Goal: Communication & Community: Answer question/provide support

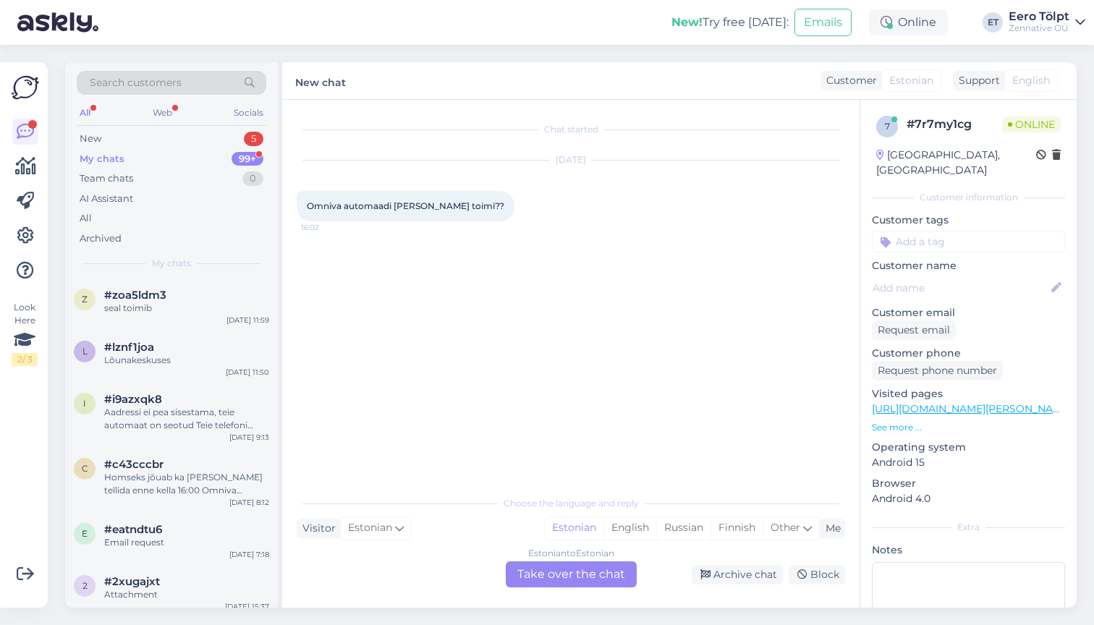
click at [550, 572] on div "Estonian to Estonian Take over the chat" at bounding box center [571, 575] width 131 height 26
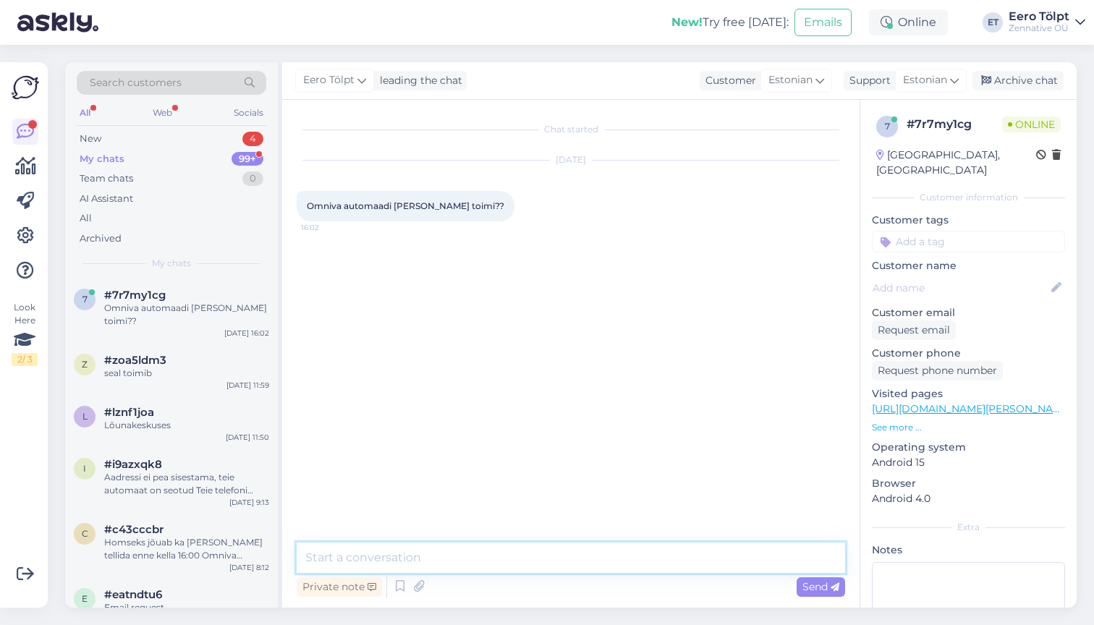
click at [464, 552] on textarea at bounding box center [571, 558] width 549 height 30
type textarea "Tere!"
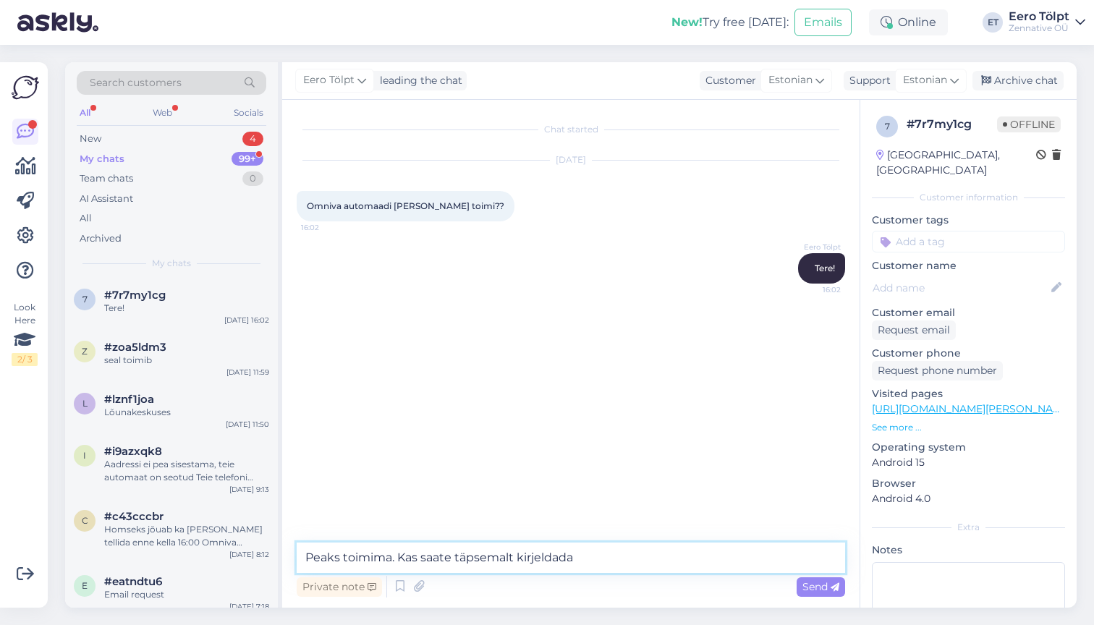
type textarea "Peaks toimima. Kas saate täpsemalt kirjeldada?"
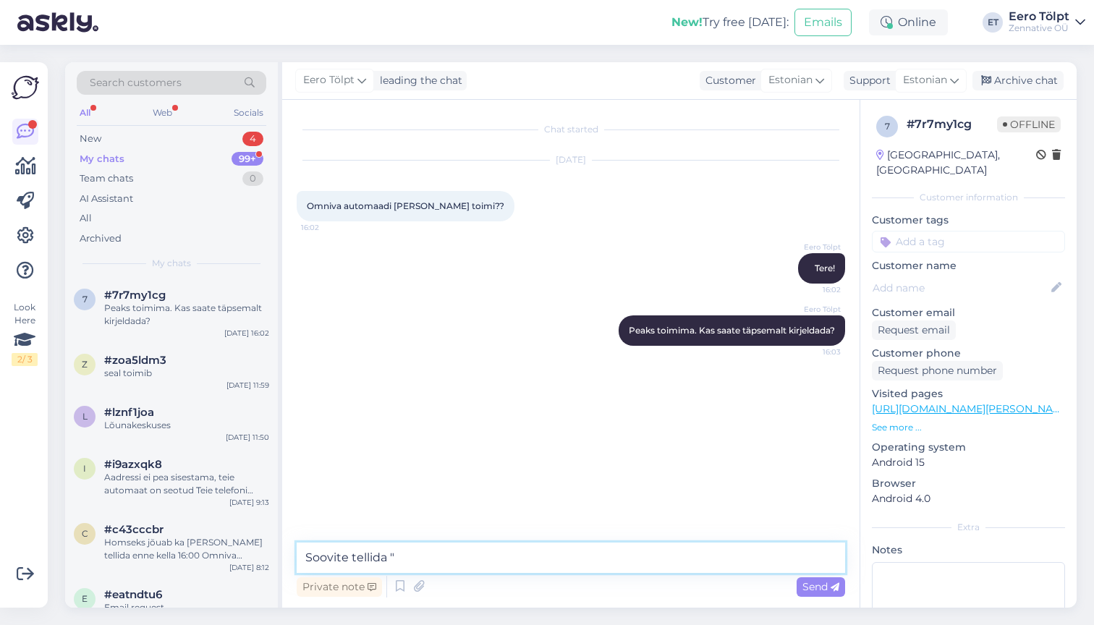
paste textarea "[PERSON_NAME] Pakiautomaati (kiireim)"
type textarea "Soovite tellida "Tasuta Omniva Pakiautomaati (kiireim)" aga ei saa valida rippm…"
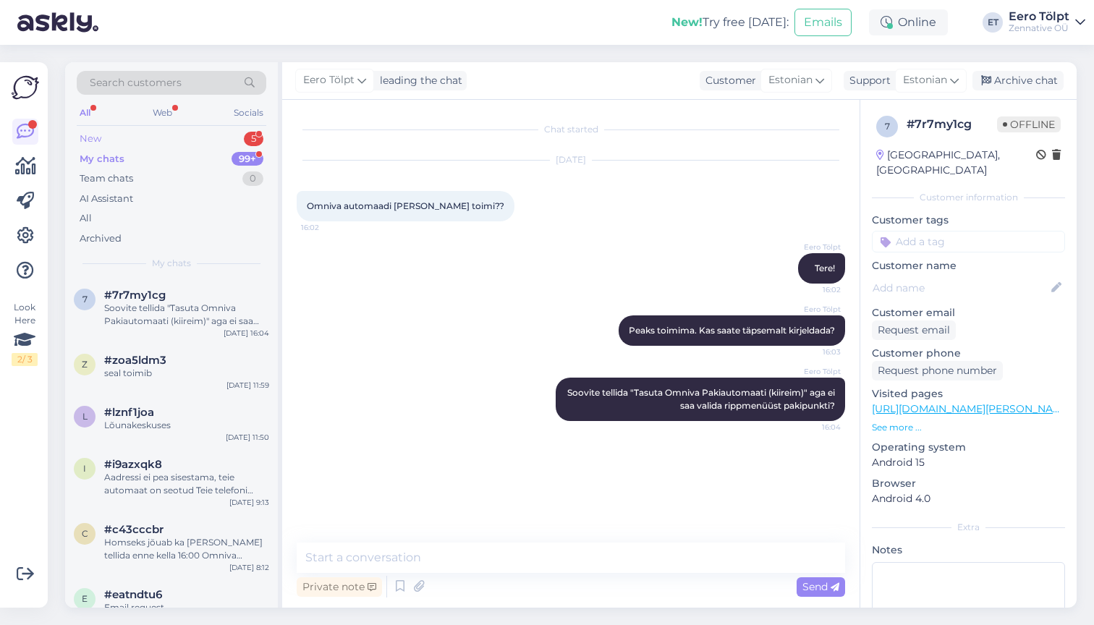
click at [160, 140] on div "New 5" at bounding box center [172, 139] width 190 height 20
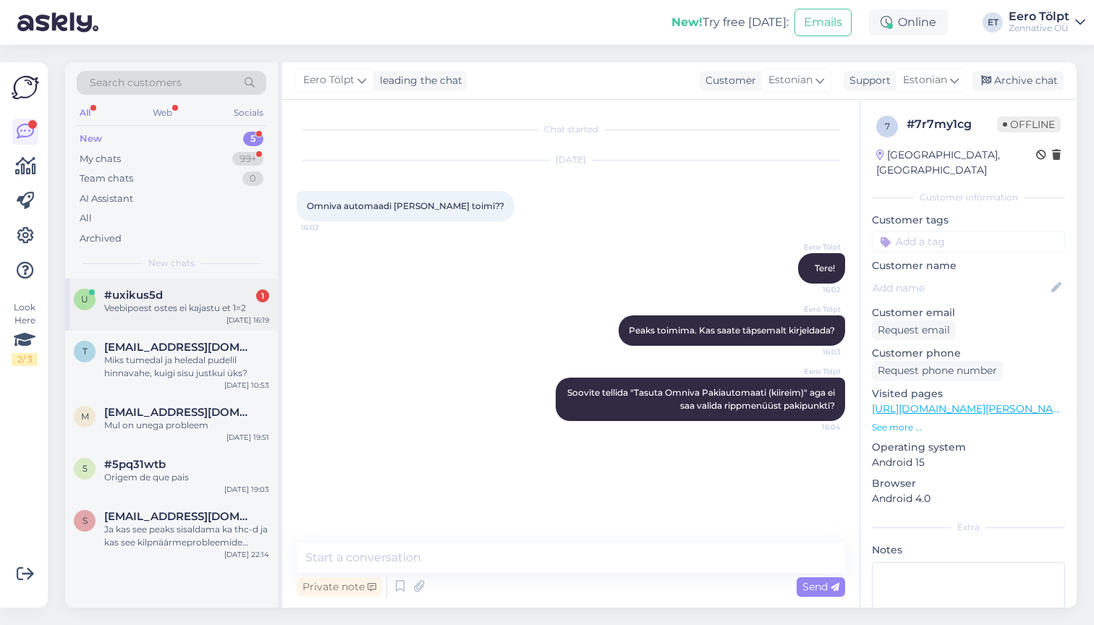
click at [183, 302] on div "Veebipoest ostes ei kajastu et 1=2" at bounding box center [186, 308] width 165 height 13
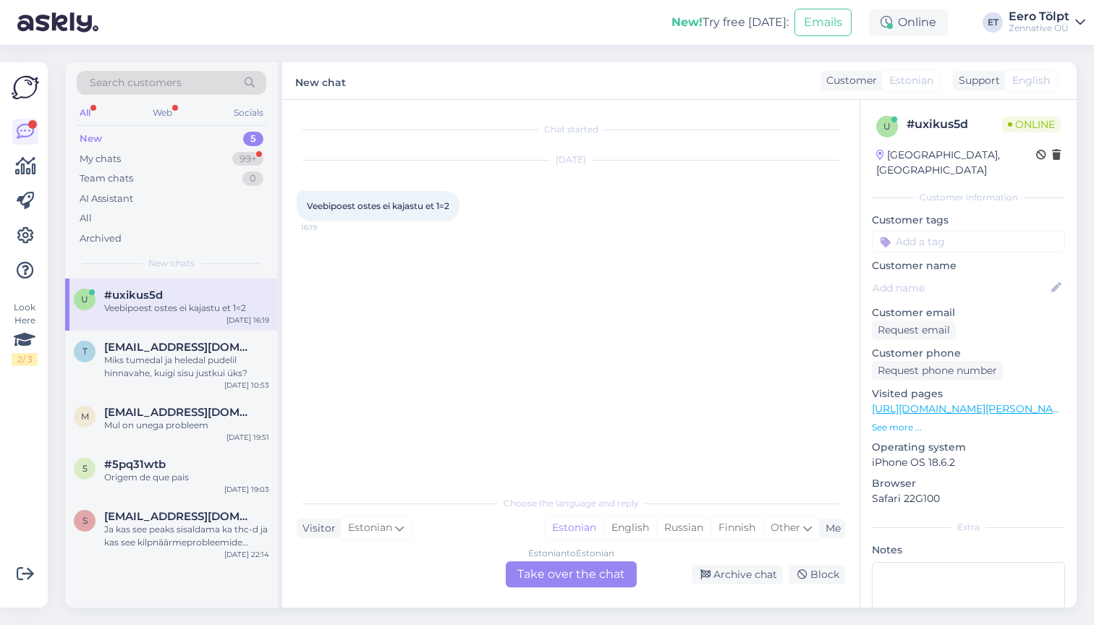
click at [547, 568] on div "Estonian to Estonian Take over the chat" at bounding box center [571, 575] width 131 height 26
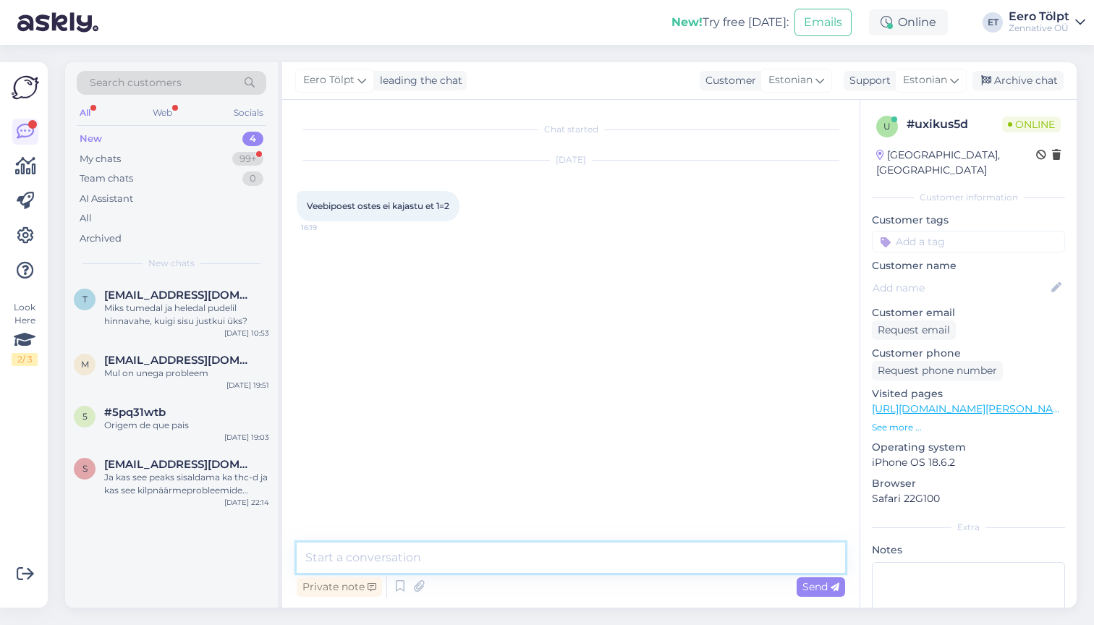
click at [436, 556] on textarea at bounding box center [571, 558] width 549 height 30
type textarea "Tere!"
type textarea "Täpselt nii. Ostukorvis näitab ühekordselt"
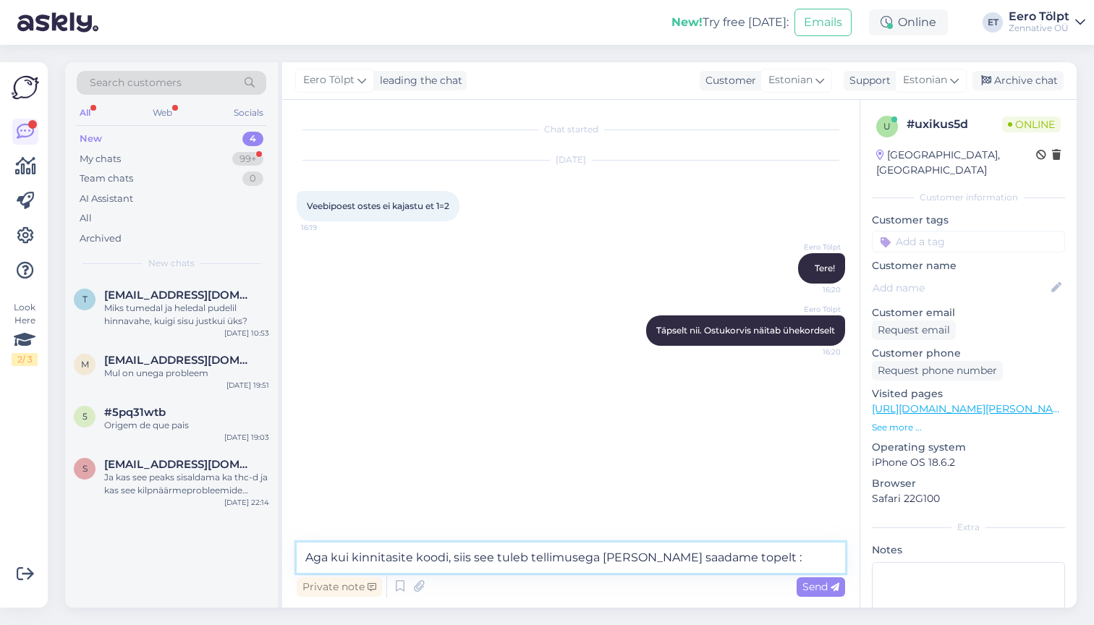
type textarea "Aga kui kinnitasite koodi, siis see tuleb tellimusega [PERSON_NAME] saadame top…"
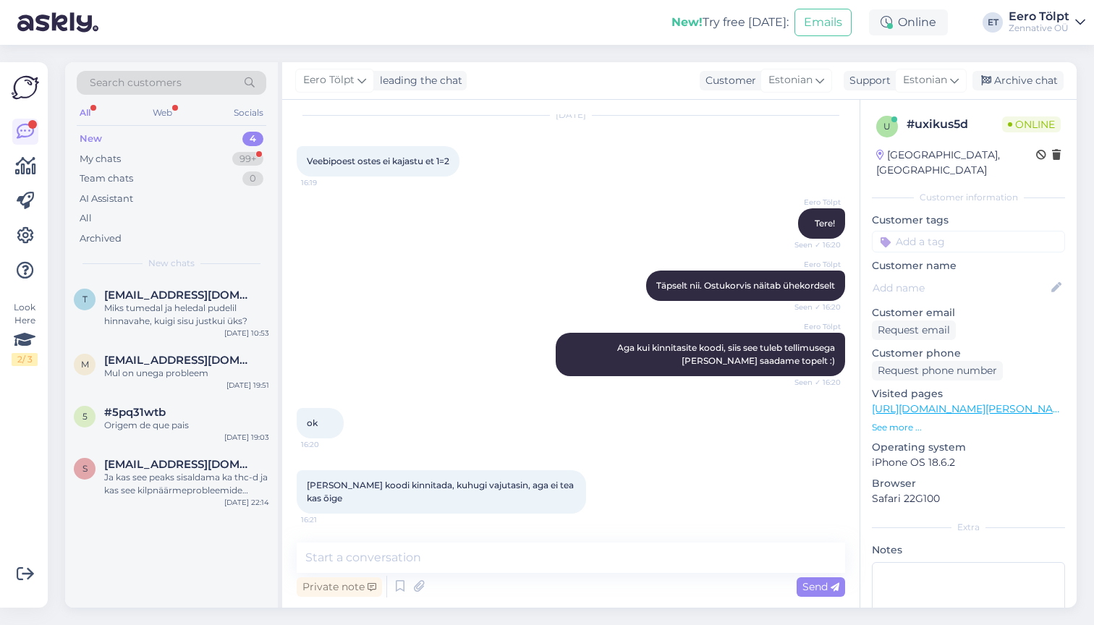
scroll to position [45, 0]
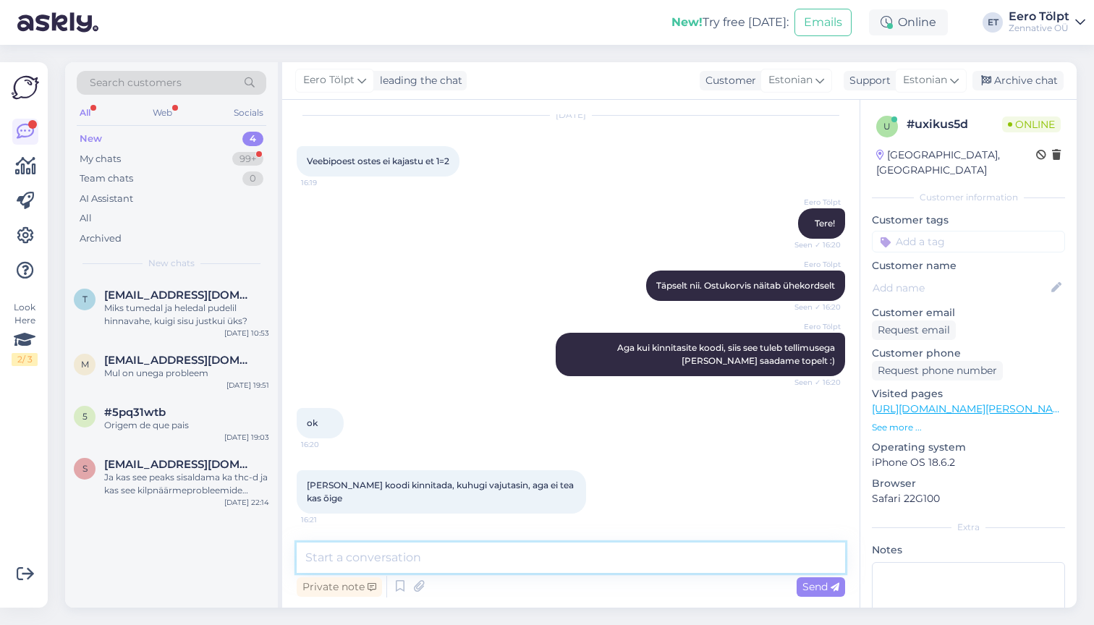
click at [463, 558] on textarea at bounding box center [571, 558] width 549 height 30
type textarea "Eesnime kohal on"
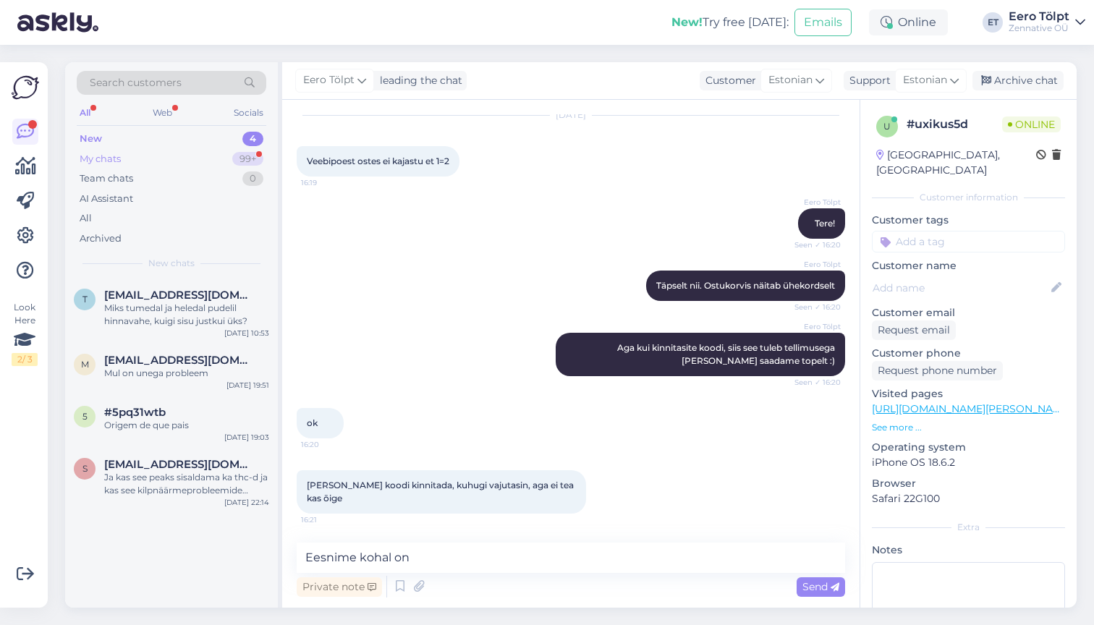
click at [139, 160] on div "My chats 99+" at bounding box center [172, 159] width 190 height 20
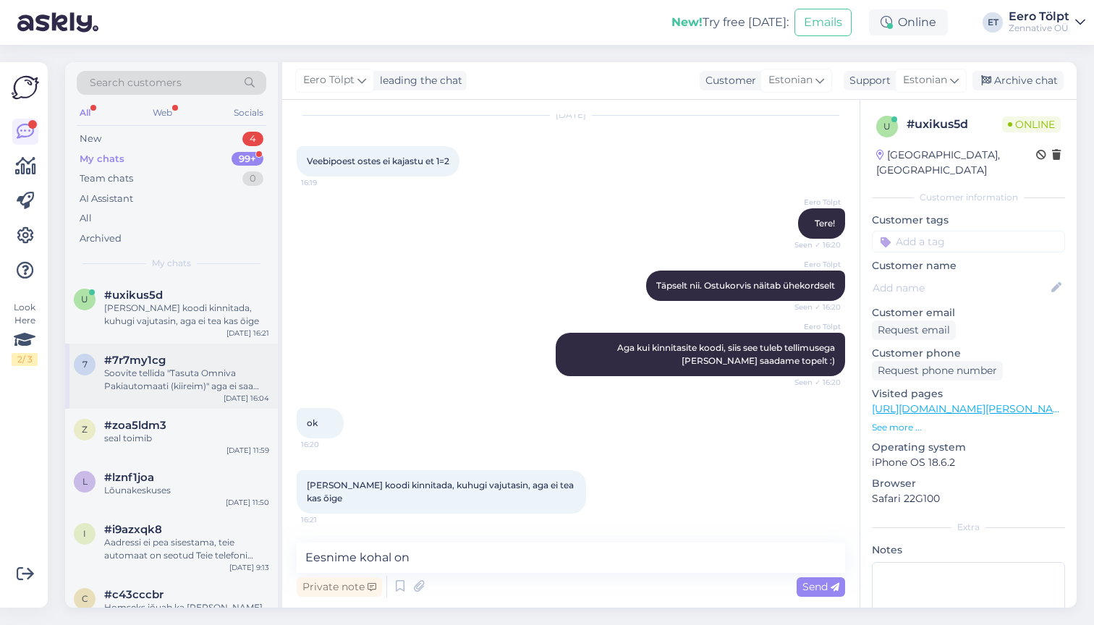
click at [159, 371] on div "Soovite tellida "Tasuta Omniva Pakiautomaati (kiireim)" aga ei saa valida rippm…" at bounding box center [186, 380] width 165 height 26
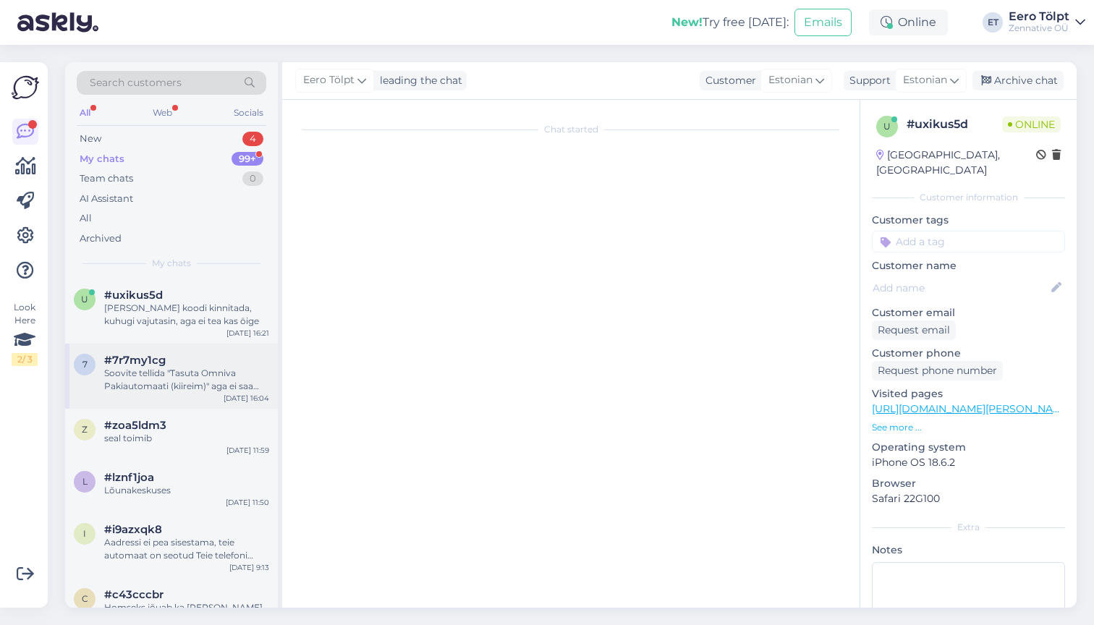
scroll to position [0, 0]
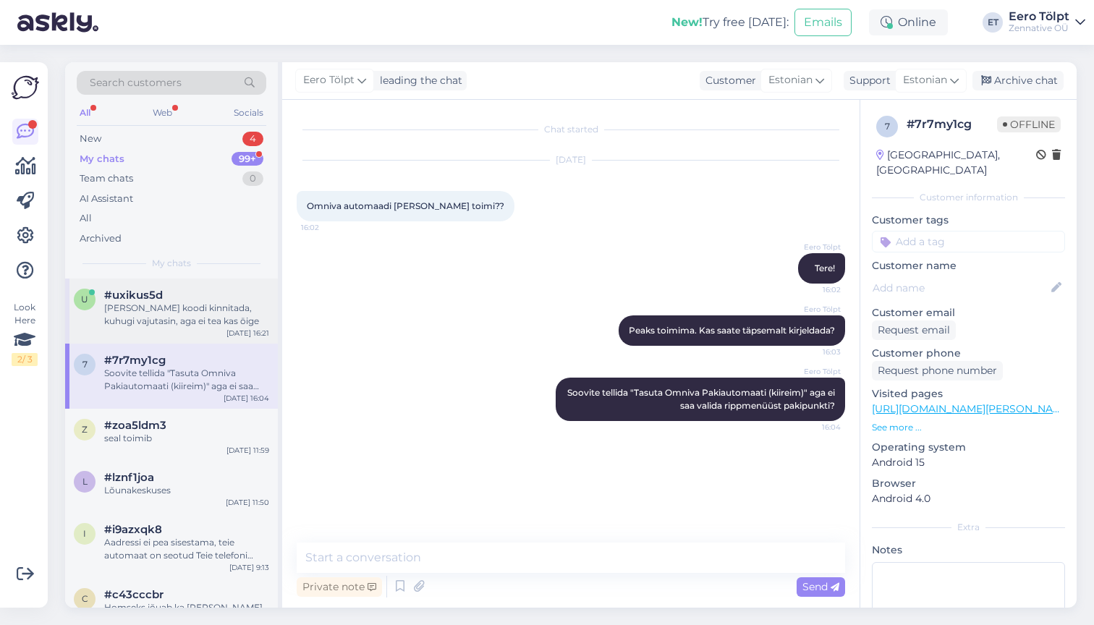
click at [166, 302] on div "[PERSON_NAME] koodi kinnitada, kuhugi vajutasin, aga ei tea kas ōige" at bounding box center [186, 315] width 165 height 26
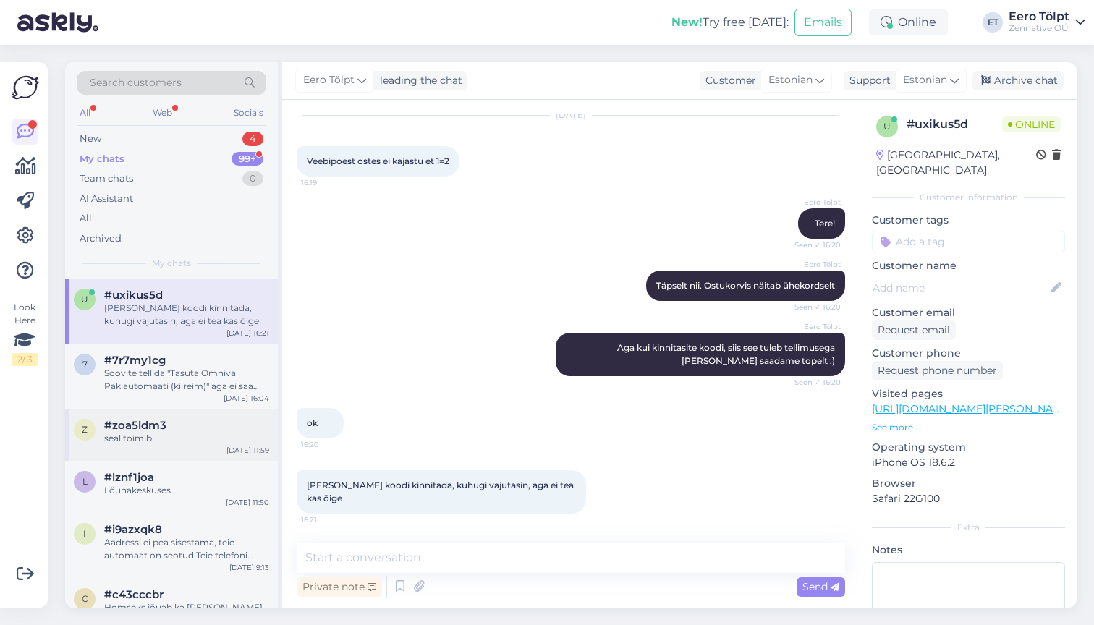
click at [164, 422] on span "#zoa5ldm3" at bounding box center [135, 425] width 62 height 13
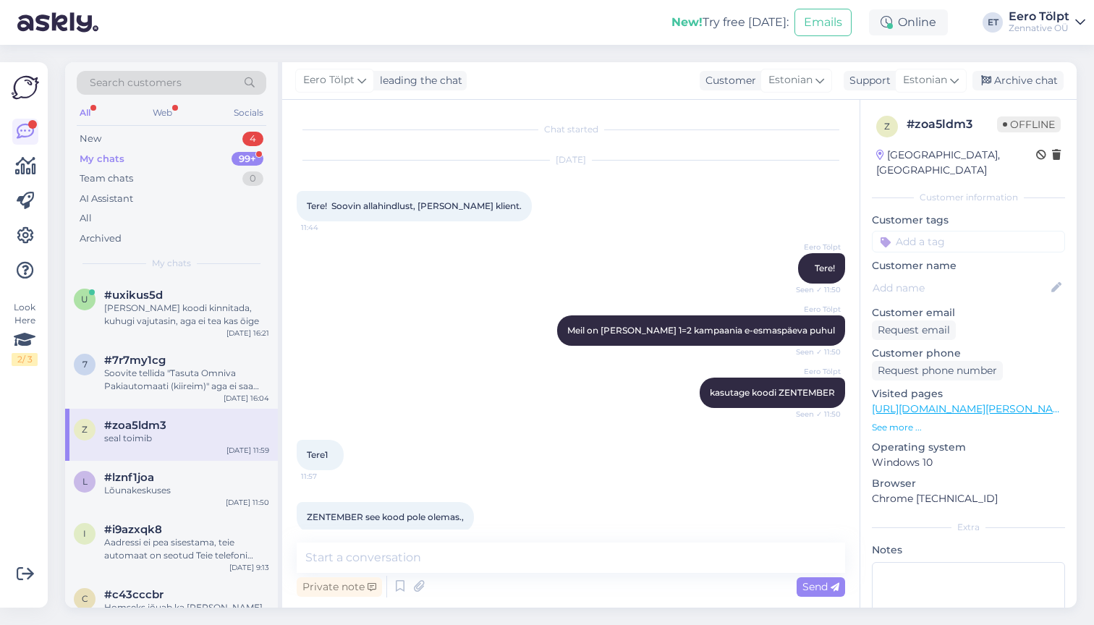
scroll to position [0, 0]
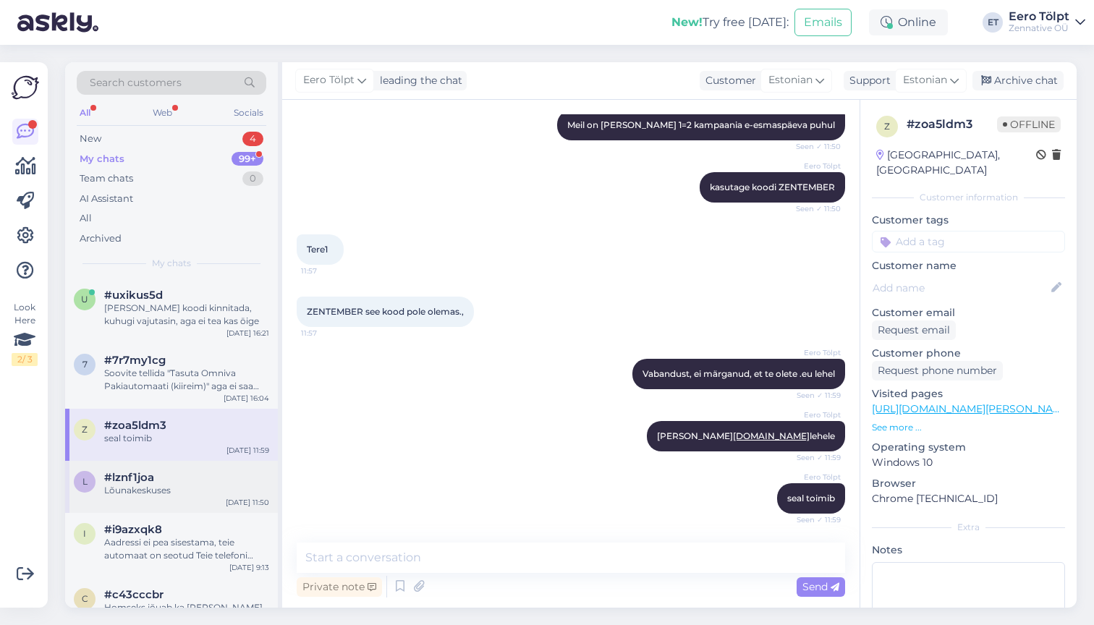
click at [143, 478] on span "#lznf1joa" at bounding box center [129, 477] width 50 height 13
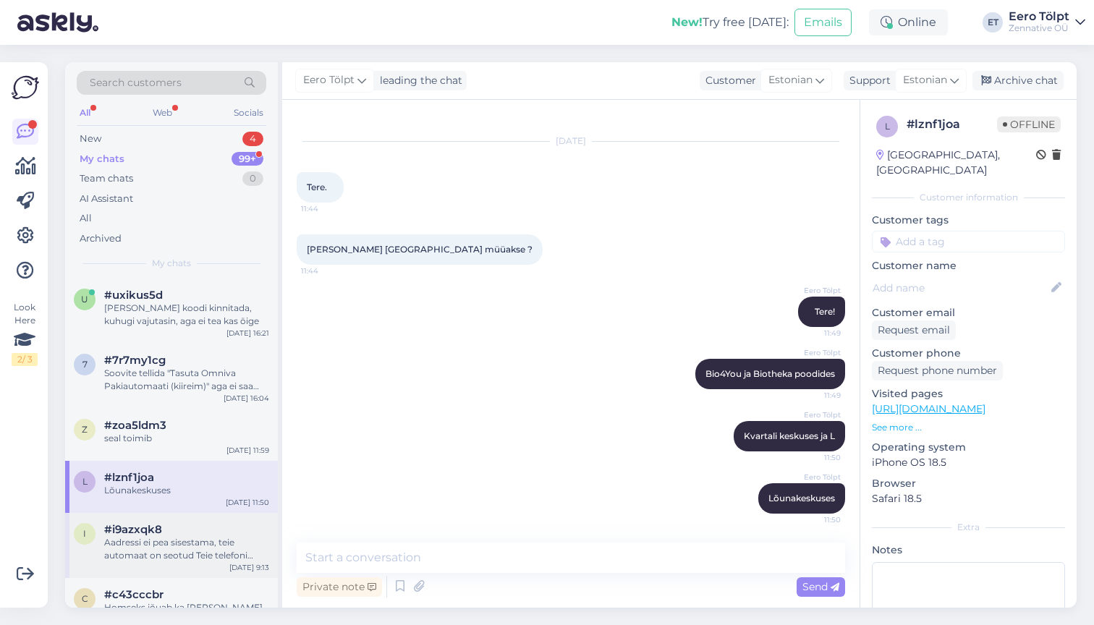
click at [172, 549] on div "Aadressi ei pea sisestama, teie automaat on seotud Teie telefoni numbriga" at bounding box center [186, 549] width 165 height 26
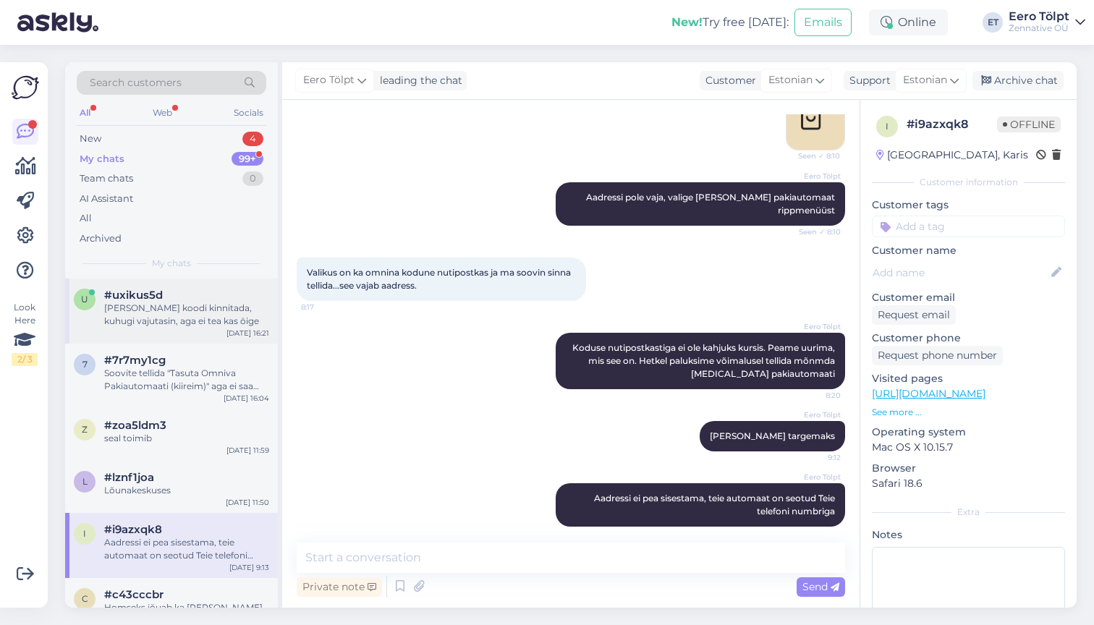
click at [156, 304] on div "[PERSON_NAME] koodi kinnitada, kuhugi vajutasin, aga ei tea kas ōige" at bounding box center [186, 315] width 165 height 26
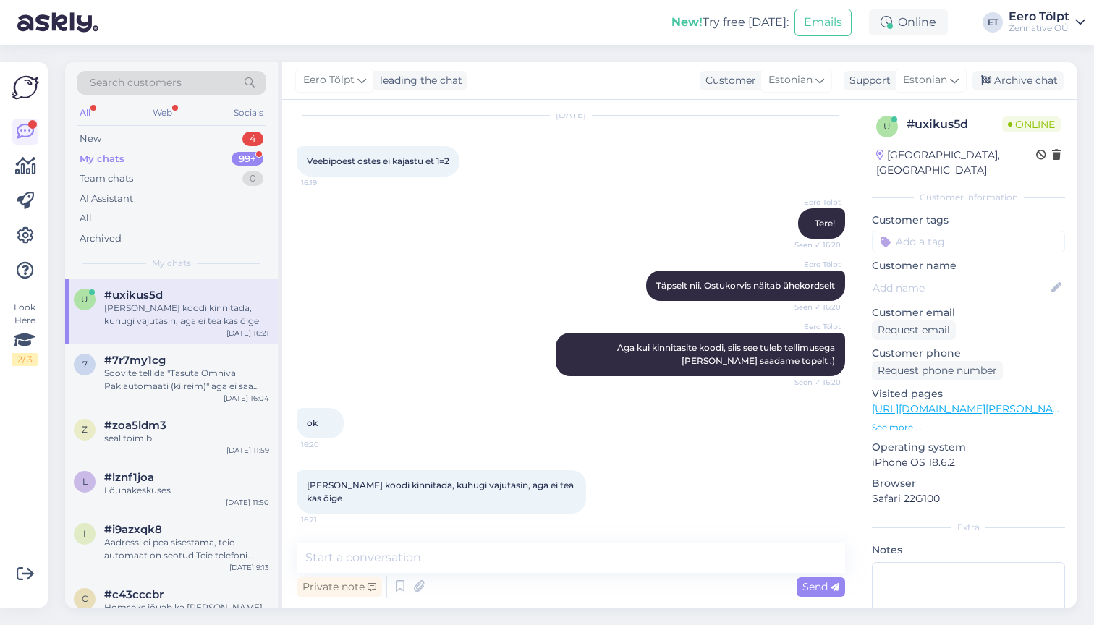
click at [162, 289] on span "#uxikus5d" at bounding box center [133, 295] width 59 height 13
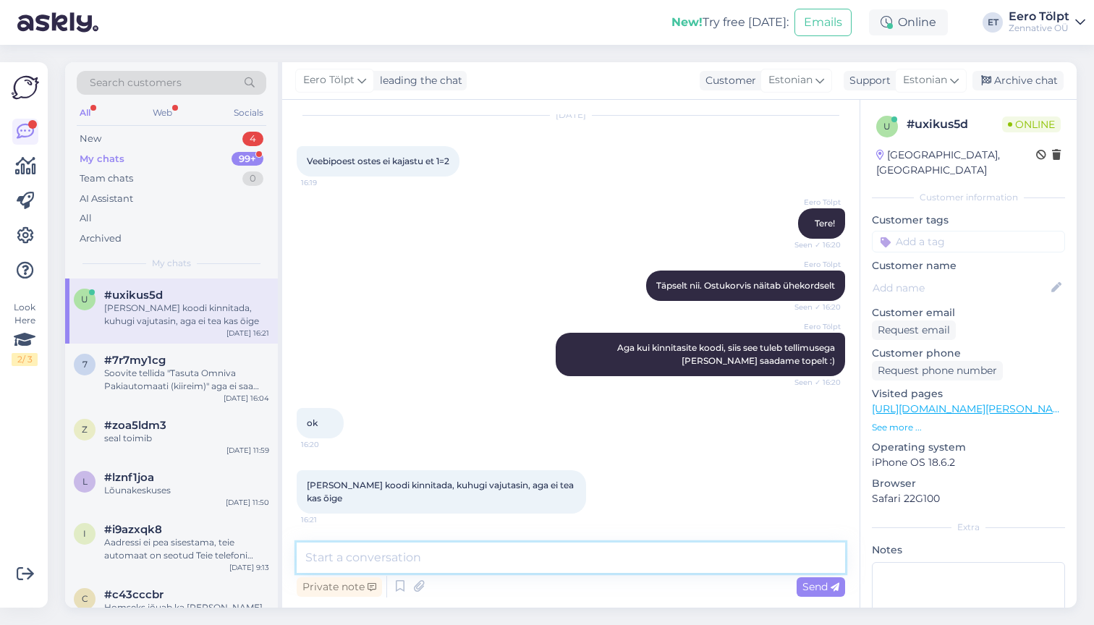
click at [439, 560] on textarea at bounding box center [571, 558] width 549 height 30
paste textarea "On sul sooduskood? Kliki siia, et sisestada oma kood"
type textarea ""Eesnimi" välja kohal on "On sul sooduskood? Kliki siia, et sisestada oma kood""
